Goal: Navigation & Orientation: Find specific page/section

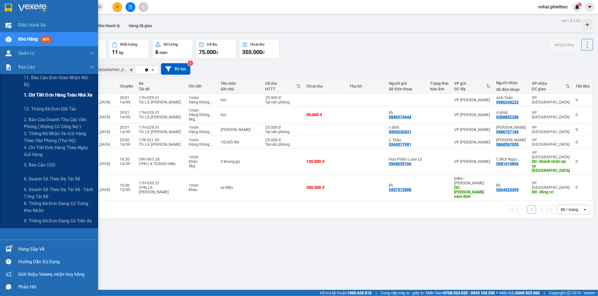
click at [71, 99] on div "1. Chi tiết đơn hàng toàn nhà xe" at bounding box center [59, 95] width 70 height 14
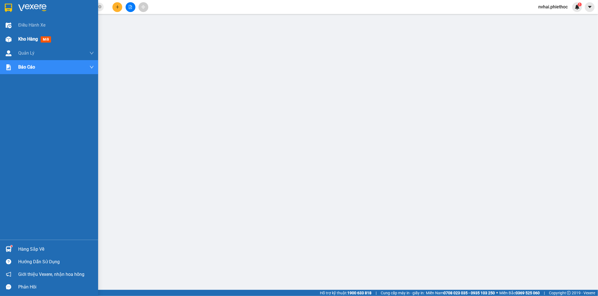
click at [14, 39] on div "Kho hàng mới" at bounding box center [49, 39] width 98 height 14
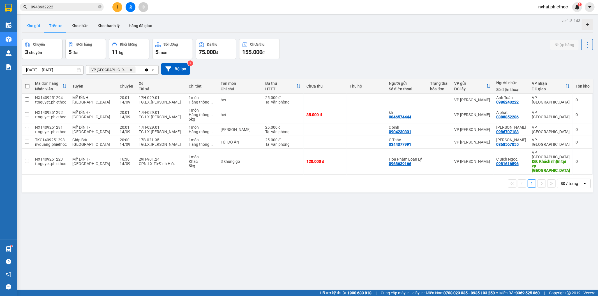
click at [36, 26] on button "Kho gửi" at bounding box center [33, 25] width 23 height 13
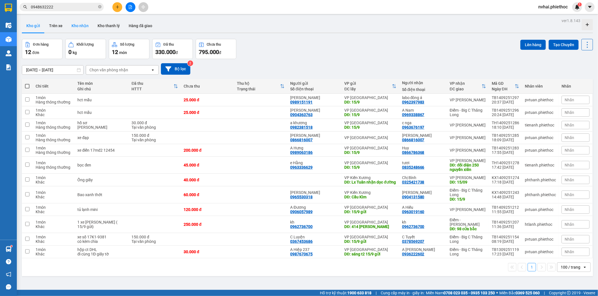
click at [83, 26] on button "Kho nhận" at bounding box center [80, 25] width 26 height 13
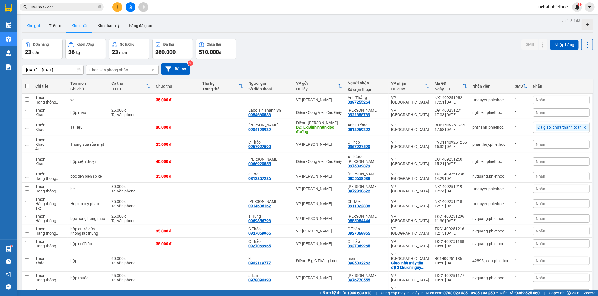
click at [38, 24] on button "Kho gửi" at bounding box center [33, 25] width 23 height 13
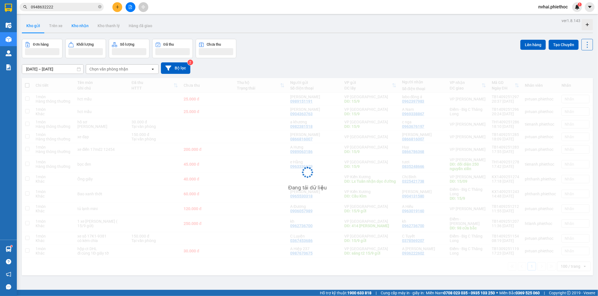
click at [73, 24] on button "Kho nhận" at bounding box center [80, 25] width 26 height 13
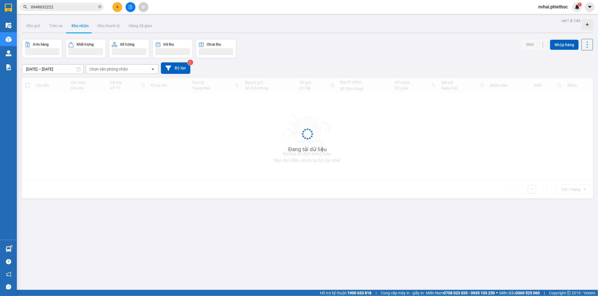
click at [73, 24] on button "Kho nhận" at bounding box center [80, 25] width 26 height 13
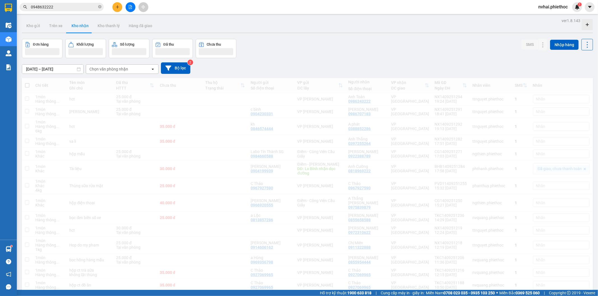
click at [73, 24] on button "Kho nhận" at bounding box center [80, 25] width 26 height 13
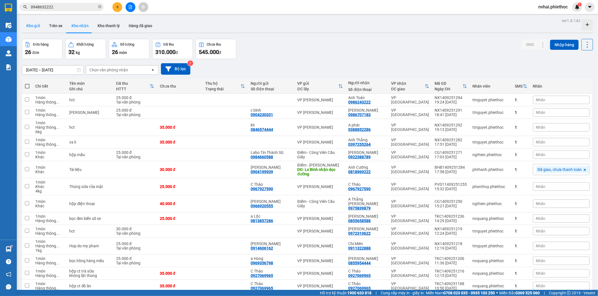
click at [34, 26] on button "Kho gửi" at bounding box center [33, 25] width 23 height 13
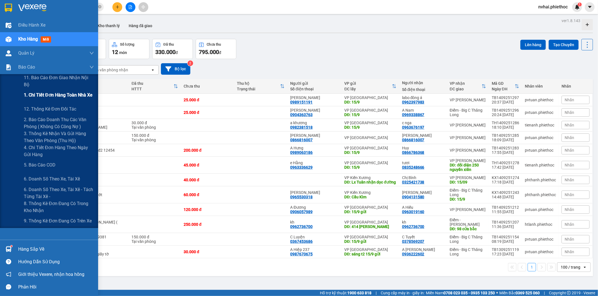
click at [62, 94] on span "1. Chi tiết đơn hàng toàn nhà xe" at bounding box center [58, 95] width 69 height 7
